Goal: Information Seeking & Learning: Learn about a topic

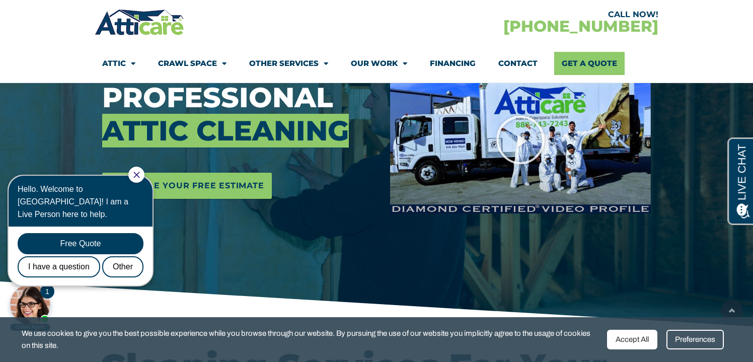
scroll to position [174, 0]
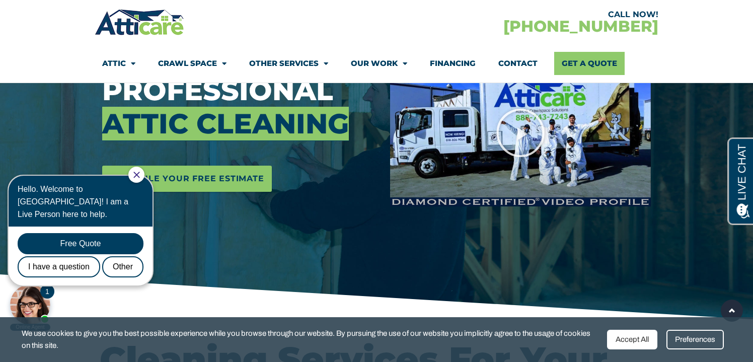
click at [140, 175] on icon "Close Chat" at bounding box center [136, 175] width 7 height 7
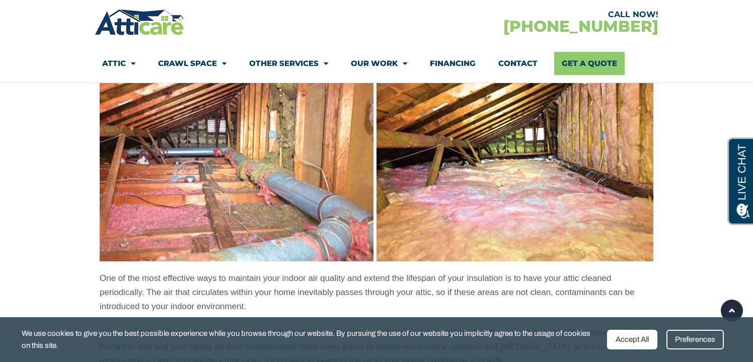
scroll to position [0, 0]
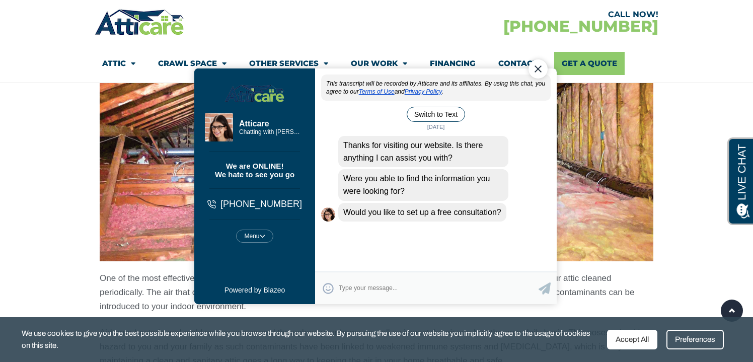
click at [540, 69] on div "Close Chat" at bounding box center [537, 68] width 19 height 19
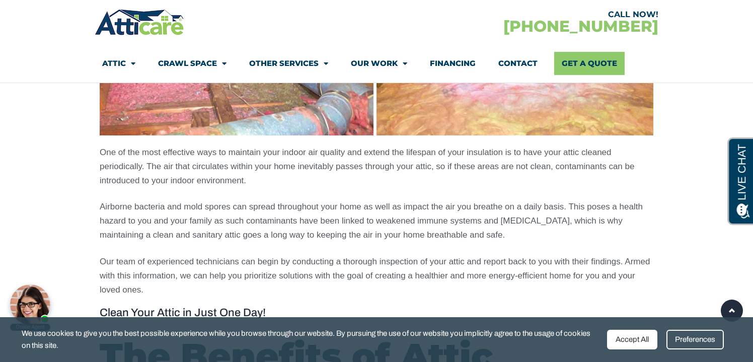
scroll to position [844, 0]
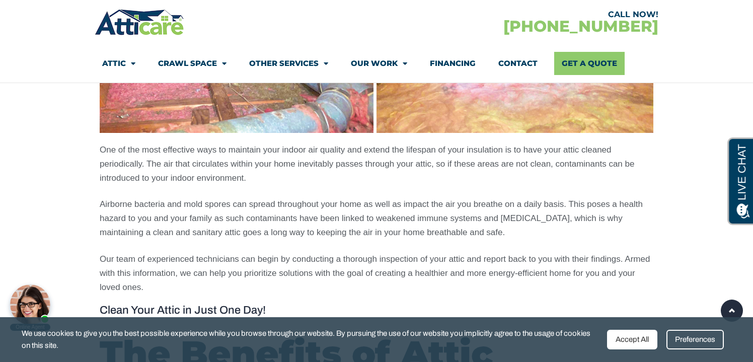
click at [468, 210] on p "Airborne bacteria and mold spores can spread throughout your home as well as im…" at bounding box center [377, 218] width 554 height 42
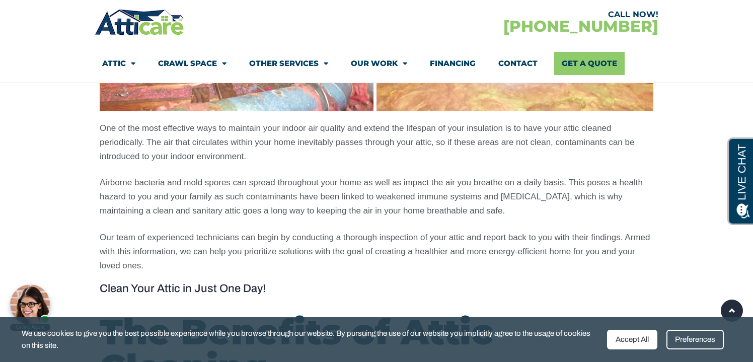
click at [468, 210] on p "Airborne bacteria and mold spores can spread throughout your home as well as im…" at bounding box center [377, 197] width 554 height 42
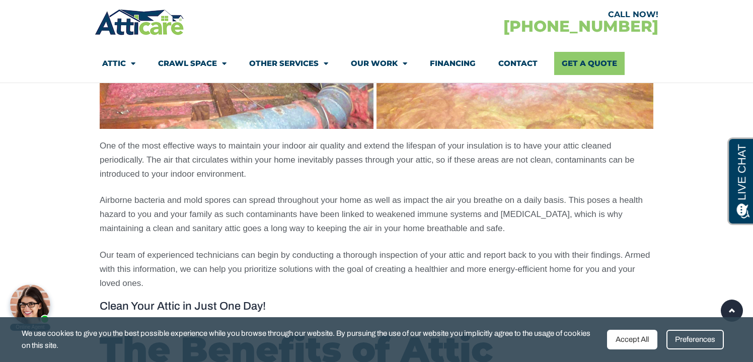
scroll to position [854, 0]
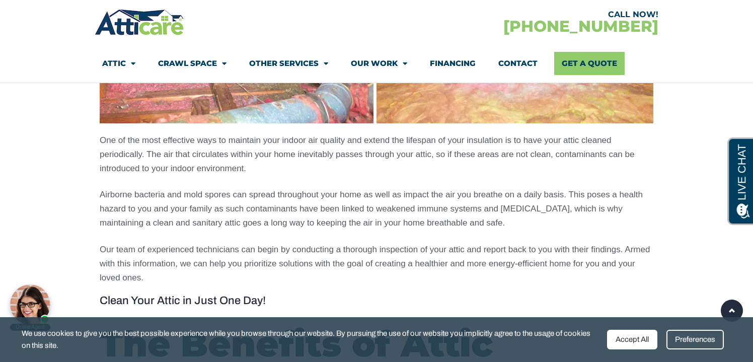
click at [468, 211] on p "Airborne bacteria and mold spores can spread throughout your home as well as im…" at bounding box center [377, 209] width 554 height 42
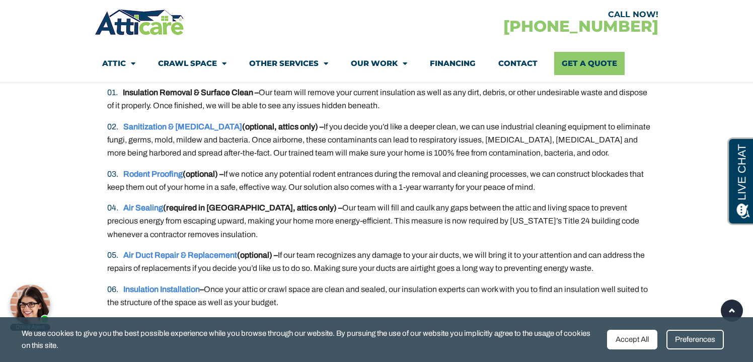
scroll to position [2003, 0]
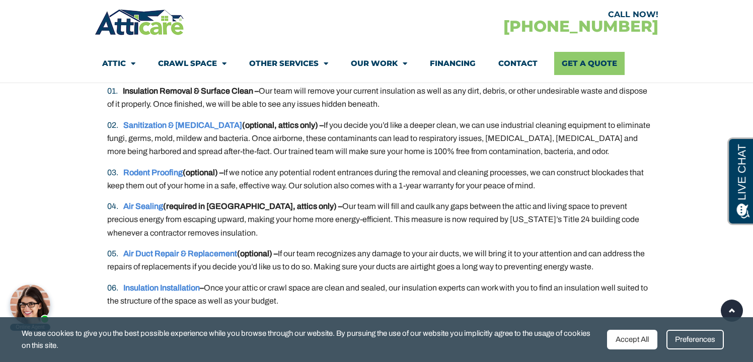
click at [474, 186] on li "Rodent Proofing (optional) – If we notice any potential rodent entrances during…" at bounding box center [380, 179] width 546 height 27
click at [483, 199] on ol "Insulation Removal & Surface Clean – Our team will remove your current insulati…" at bounding box center [377, 196] width 554 height 223
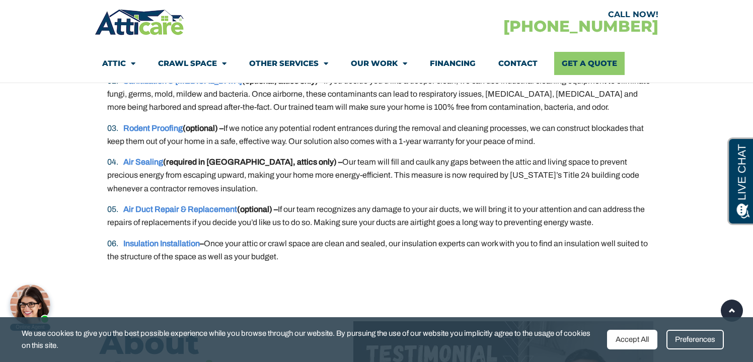
scroll to position [2063, 0]
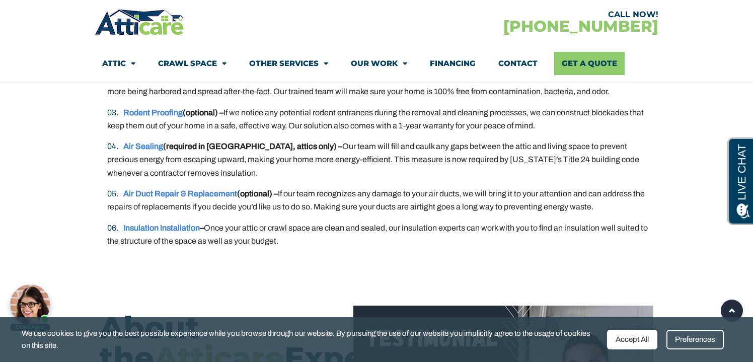
click at [495, 188] on li "Air Duct Repair & Replacement (optional) – If our team recognizes any damage to…" at bounding box center [380, 200] width 546 height 27
click at [493, 179] on li "Air Sealing (required in CA, attics only) – Our team will fill and caulk any ga…" at bounding box center [380, 160] width 546 height 40
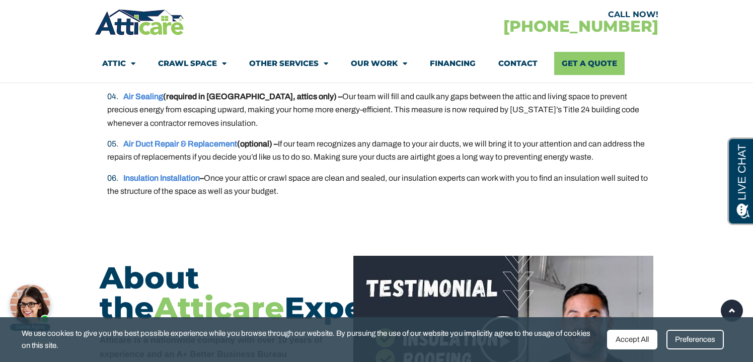
scroll to position [2112, 0]
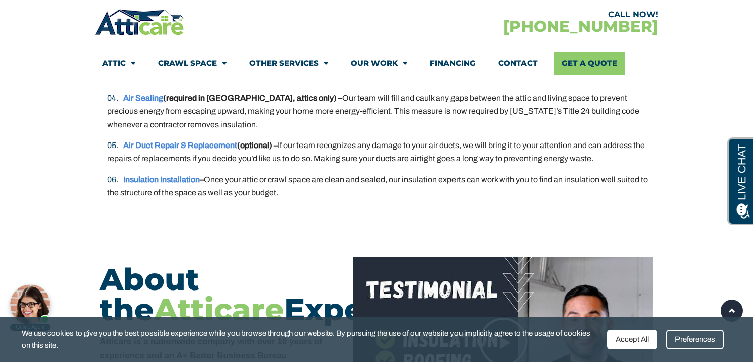
click at [493, 178] on li "Insulation Installation – Once your attic or crawl space are clean and sealed, …" at bounding box center [380, 186] width 546 height 27
click at [493, 170] on ol "Insulation Removal & Surface Clean – Our team will remove your current insulati…" at bounding box center [377, 87] width 554 height 223
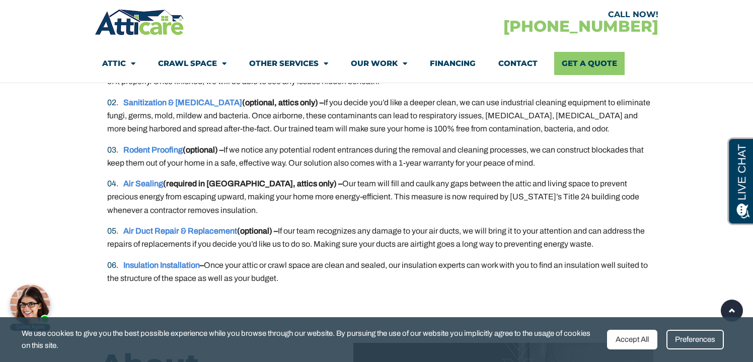
scroll to position [2027, 0]
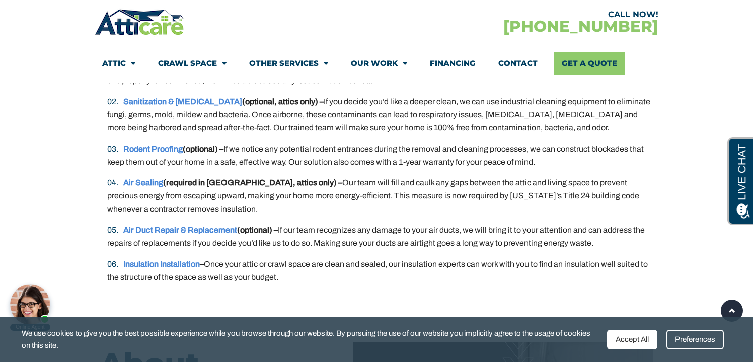
click at [486, 248] on li "Air Duct Repair & Replacement (optional) – If our team recognizes any damage to…" at bounding box center [380, 236] width 546 height 27
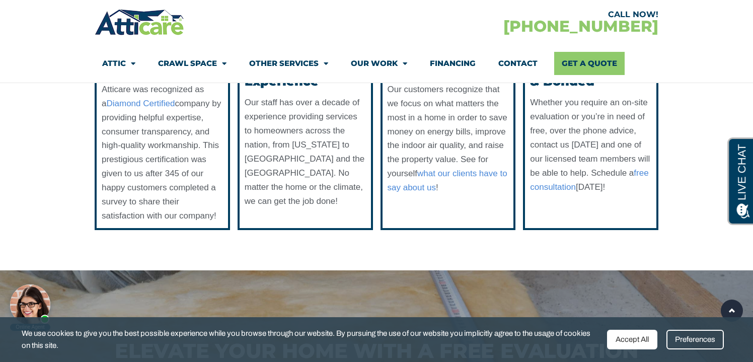
scroll to position [2341, 0]
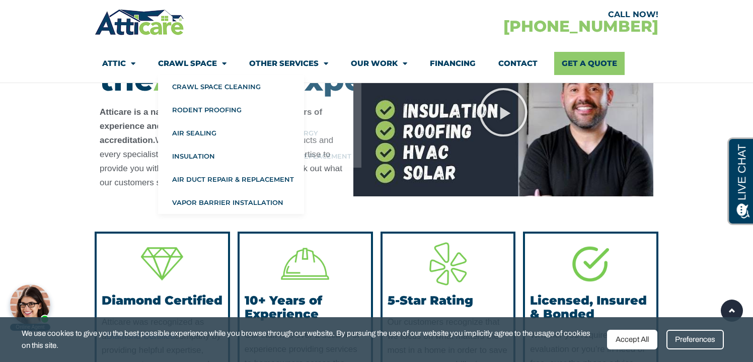
click at [204, 61] on link "Crawl Space" at bounding box center [192, 63] width 68 height 23
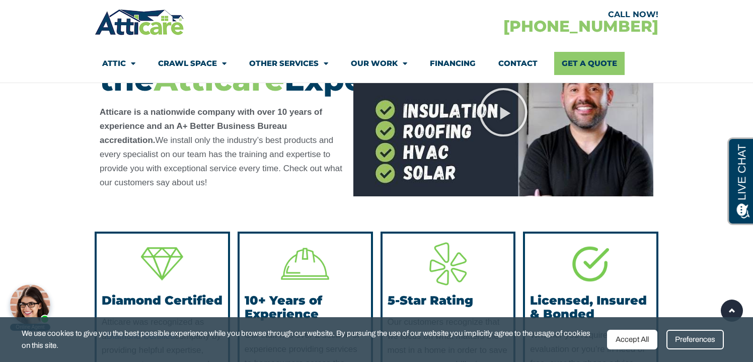
click at [202, 61] on link "Crawl Space" at bounding box center [192, 63] width 68 height 23
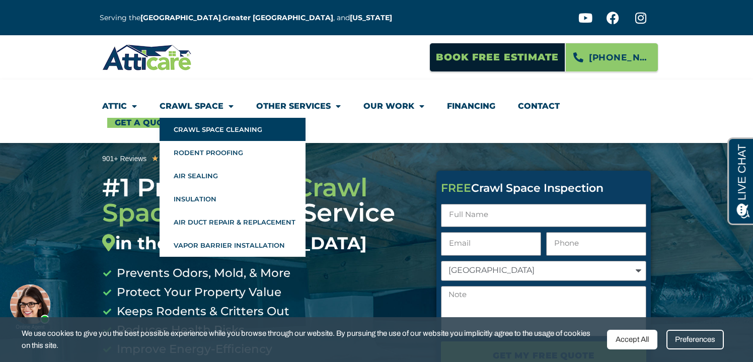
click at [203, 129] on link "Crawl Space Cleaning" at bounding box center [233, 129] width 146 height 23
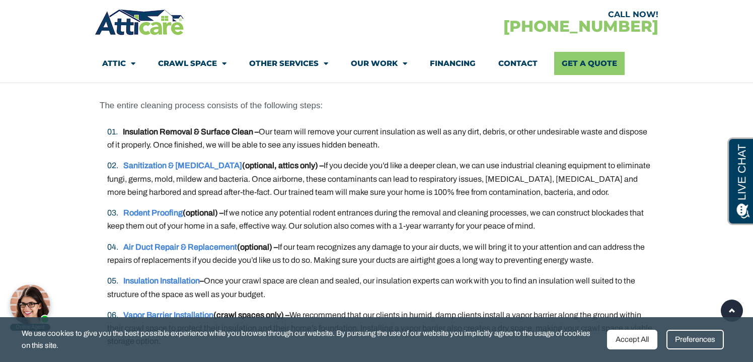
scroll to position [1787, 0]
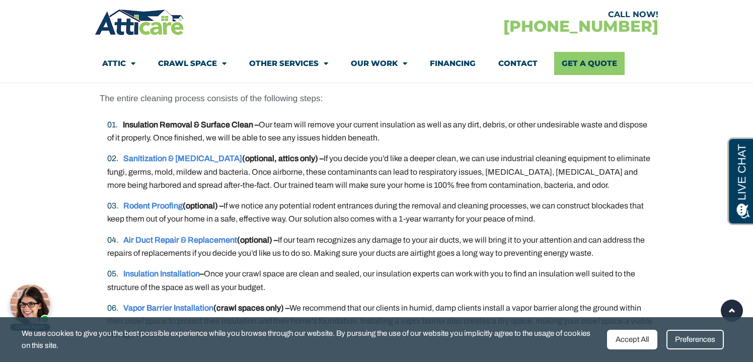
click at [281, 214] on li "Rodent Proofing (optional) – If we notice any potential rodent entrances during…" at bounding box center [380, 212] width 546 height 27
click at [289, 210] on li "Rodent Proofing (optional) – If we notice any potential rodent entrances during…" at bounding box center [380, 212] width 546 height 27
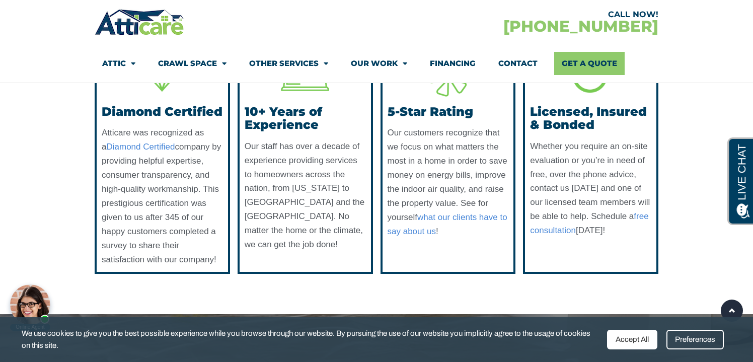
scroll to position [2344, 0]
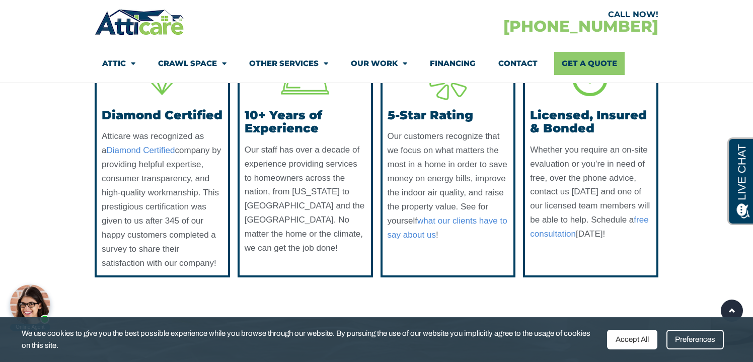
click at [306, 57] on link "Other Services" at bounding box center [288, 63] width 79 height 23
click at [290, 64] on link "Other Services" at bounding box center [288, 63] width 79 height 23
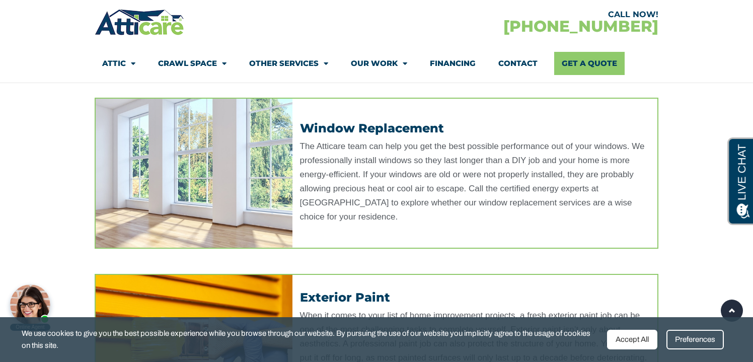
scroll to position [152, 0]
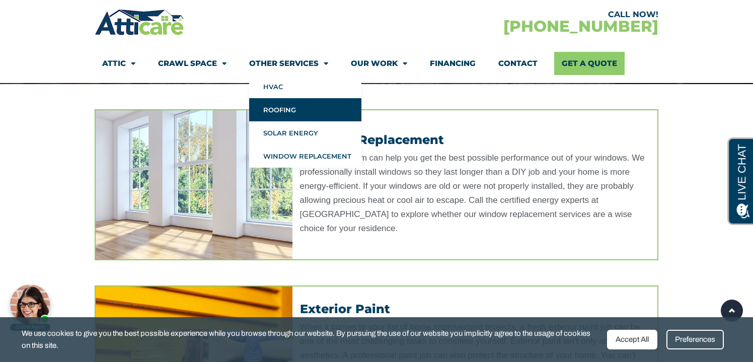
click at [289, 112] on link "Roofing" at bounding box center [305, 109] width 112 height 23
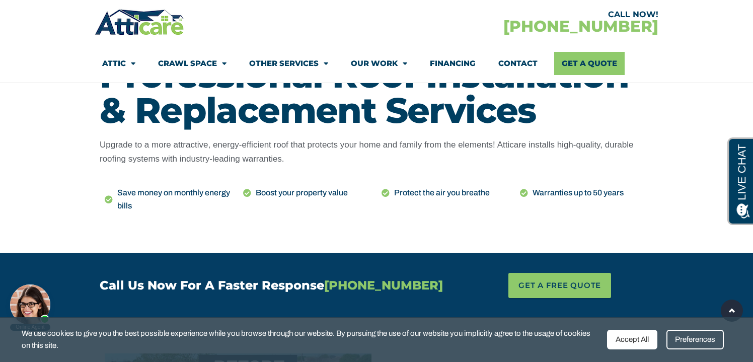
scroll to position [452, 0]
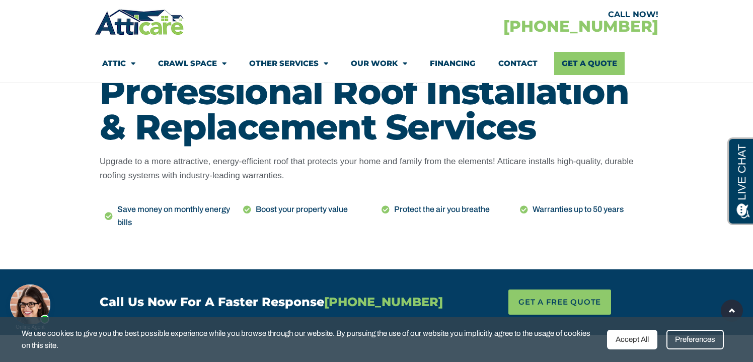
click at [310, 64] on link "Other Services" at bounding box center [288, 63] width 79 height 23
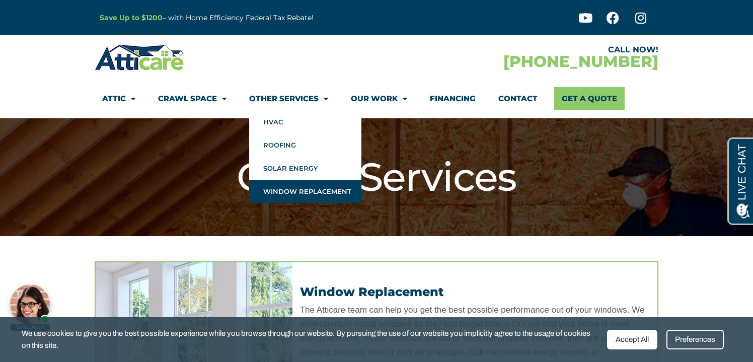
click at [324, 188] on link "Window Replacement" at bounding box center [305, 191] width 112 height 23
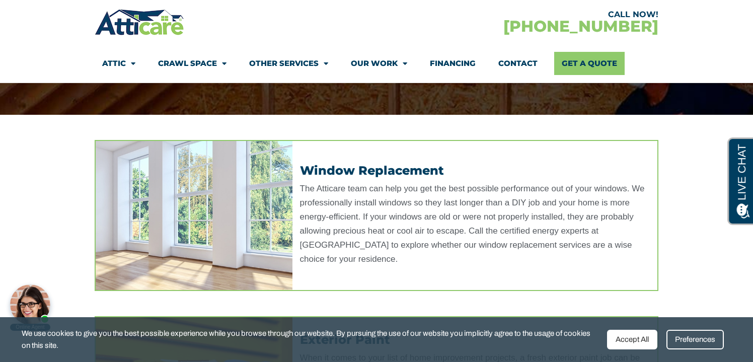
scroll to position [244, 0]
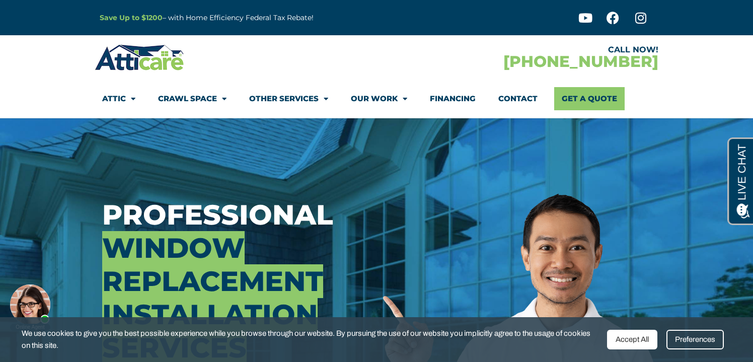
click at [148, 173] on div at bounding box center [238, 175] width 273 height 25
click at [145, 47] on img at bounding box center [140, 57] width 90 height 29
